Goal: Information Seeking & Learning: Learn about a topic

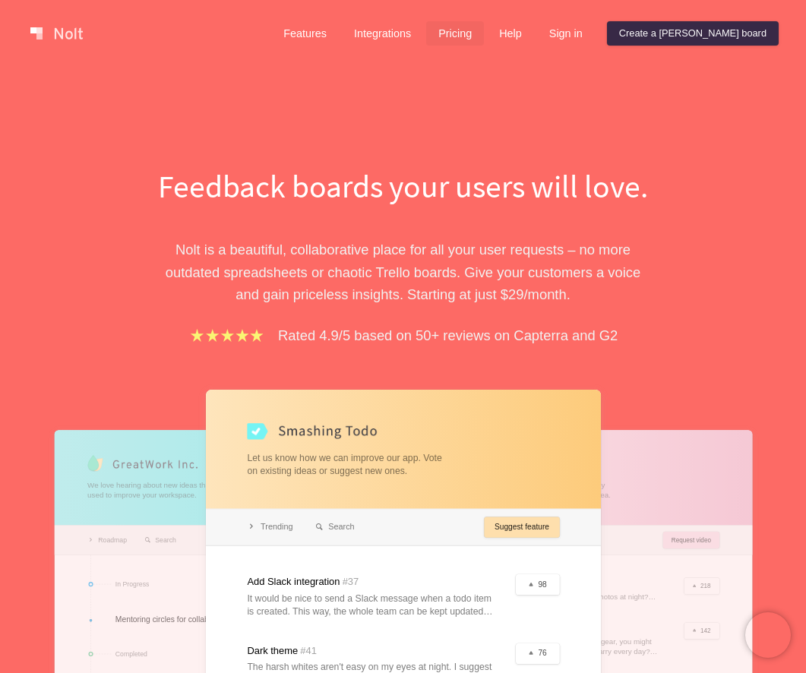
click at [484, 29] on link "Pricing" at bounding box center [455, 33] width 58 height 24
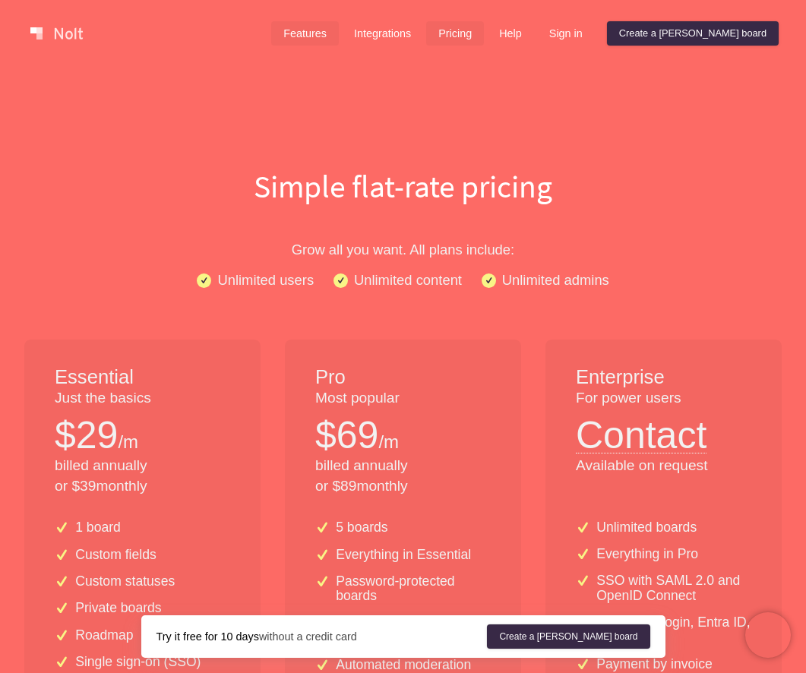
click at [339, 37] on link "Features" at bounding box center [305, 33] width 68 height 24
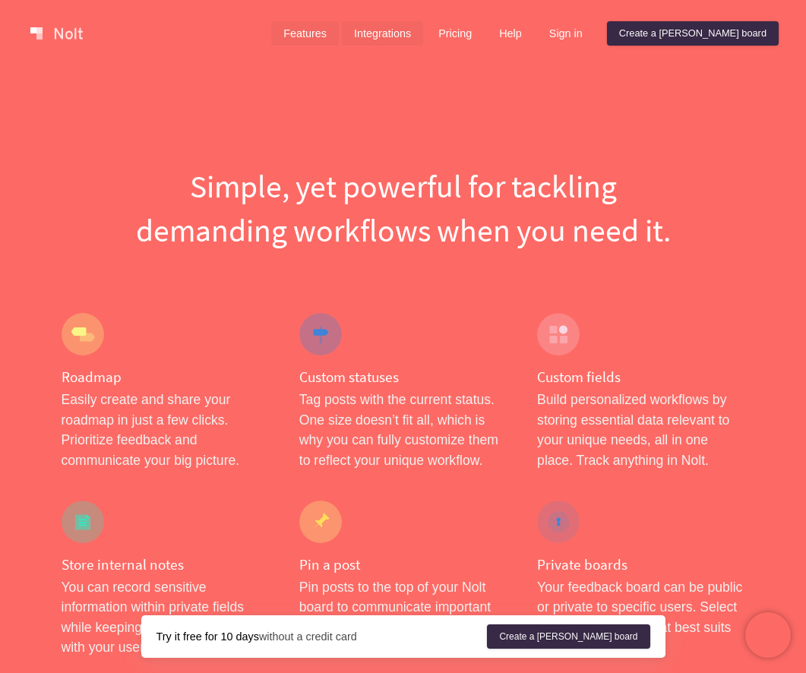
click at [423, 35] on link "Integrations" at bounding box center [382, 33] width 81 height 24
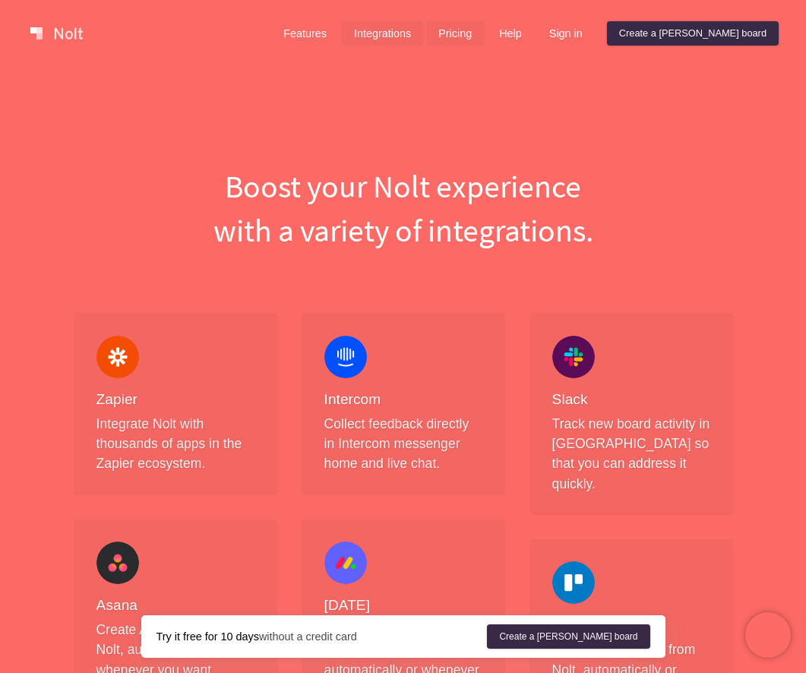
click at [484, 33] on link "Pricing" at bounding box center [455, 33] width 58 height 24
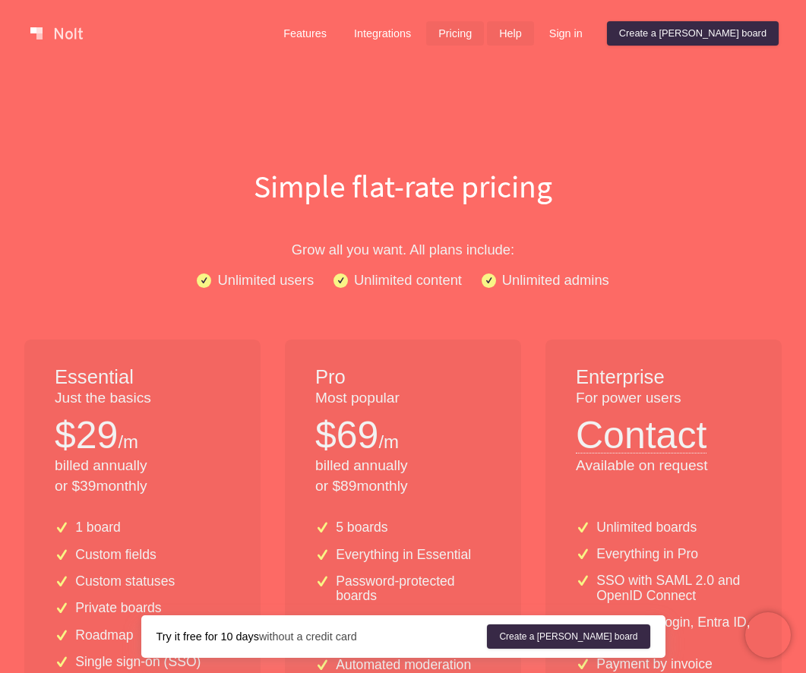
click at [534, 36] on link "Help" at bounding box center [510, 33] width 47 height 24
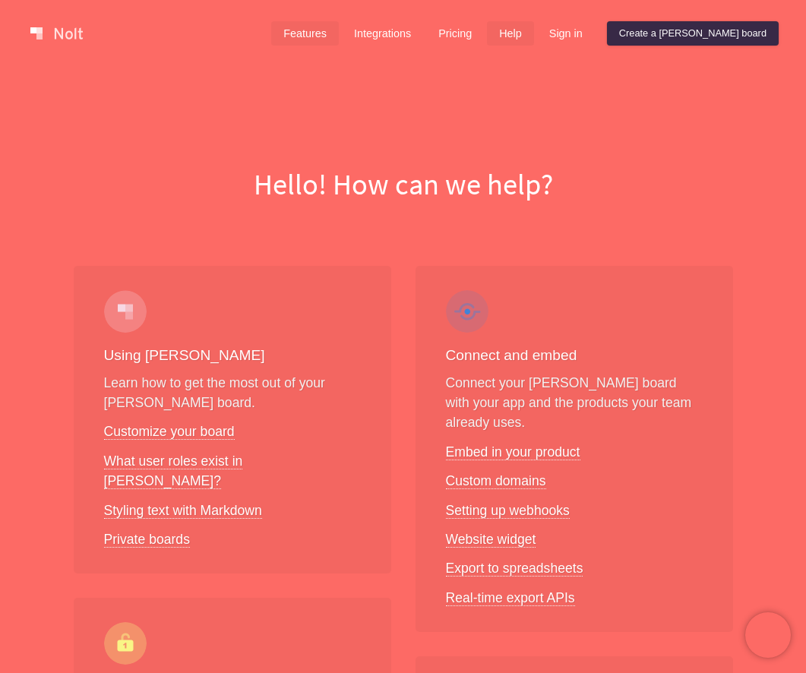
click at [339, 33] on link "Features" at bounding box center [305, 33] width 68 height 24
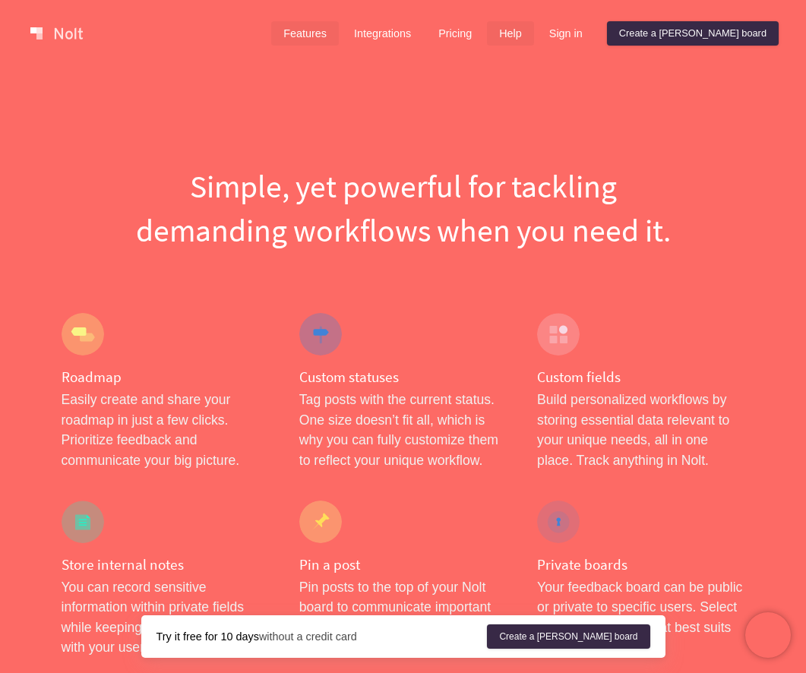
click at [534, 36] on link "Help" at bounding box center [510, 33] width 47 height 24
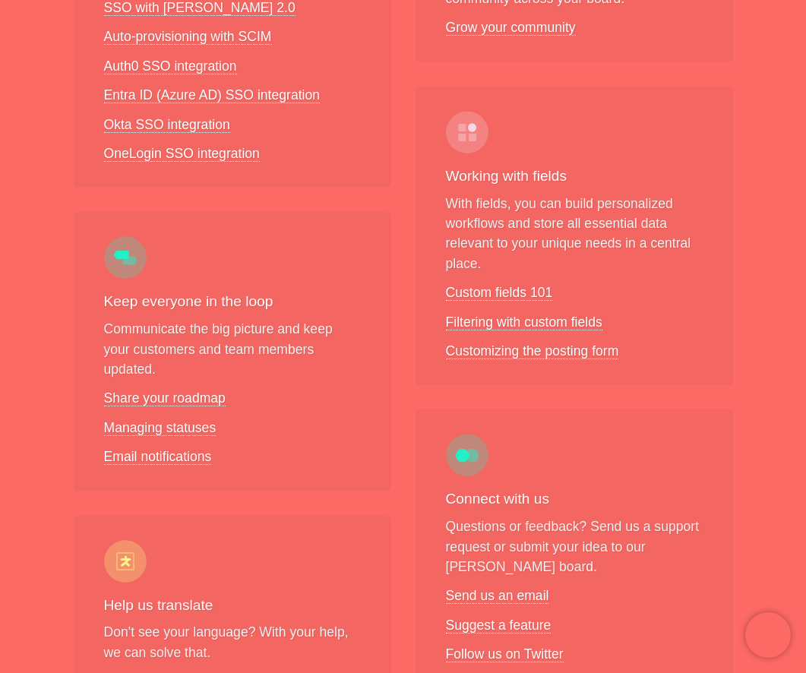
scroll to position [843, 0]
